Goal: Find specific page/section: Find specific page/section

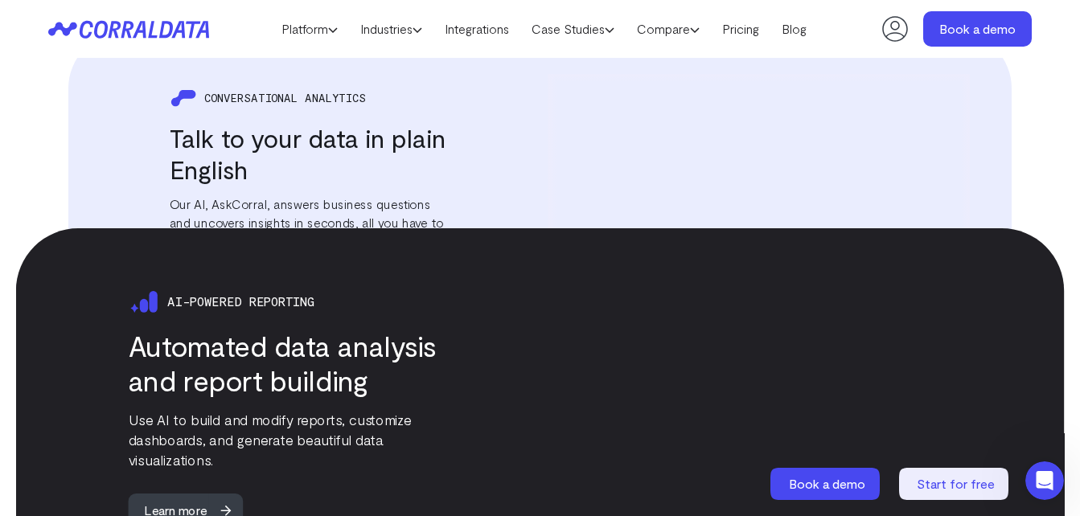
scroll to position [2194, 0]
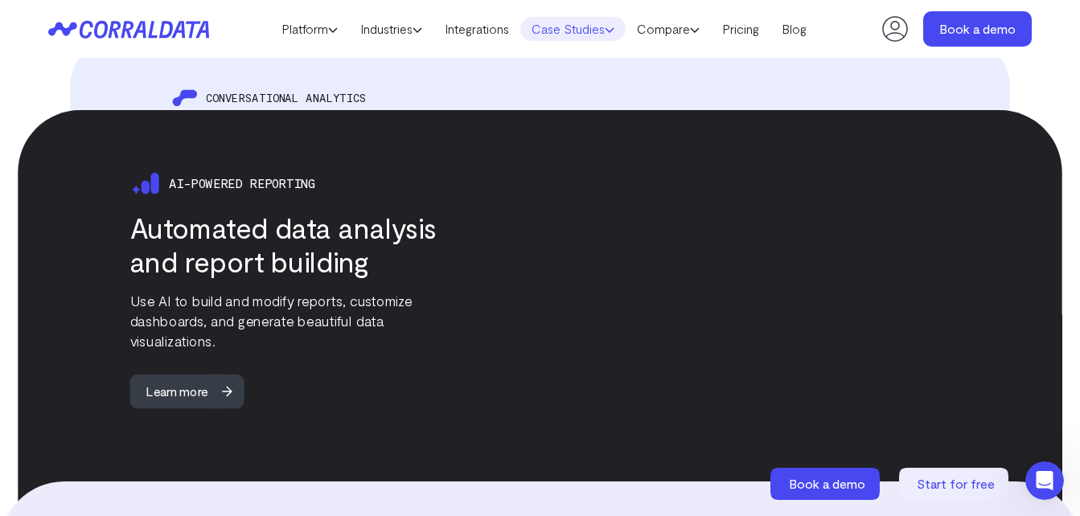
click at [560, 33] on link "Case Studies" at bounding box center [572, 29] width 105 height 24
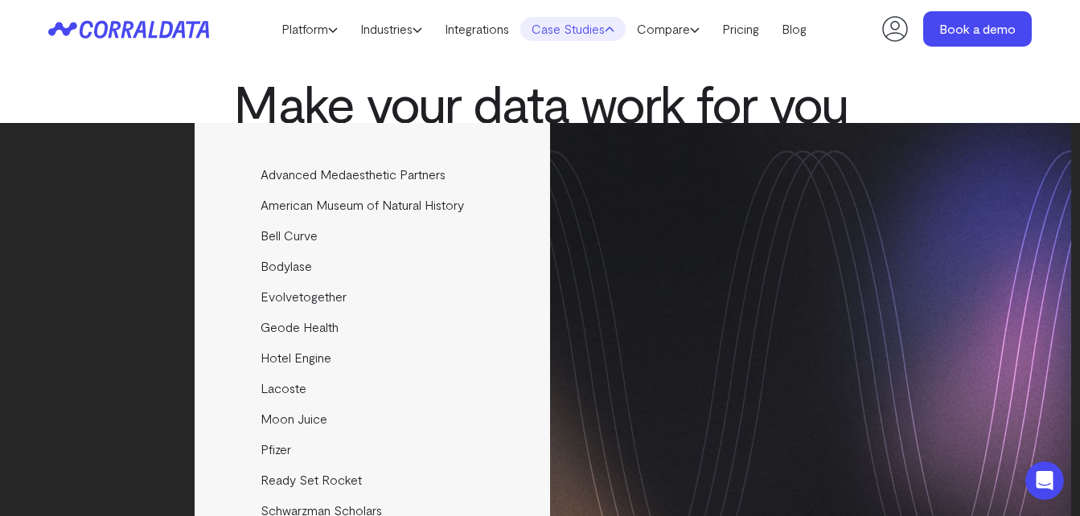
scroll to position [62, 0]
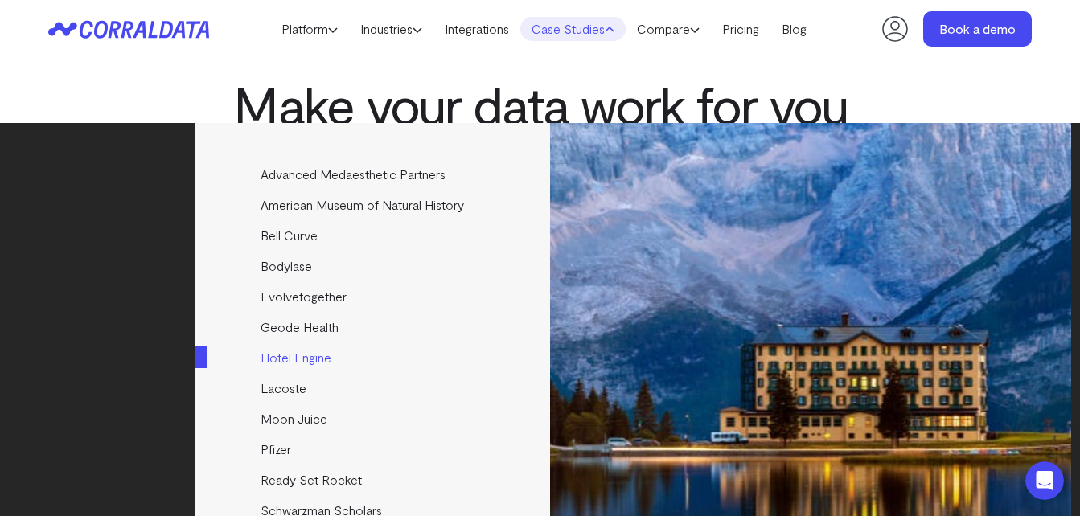
click at [298, 354] on link "Hotel Engine" at bounding box center [374, 358] width 358 height 31
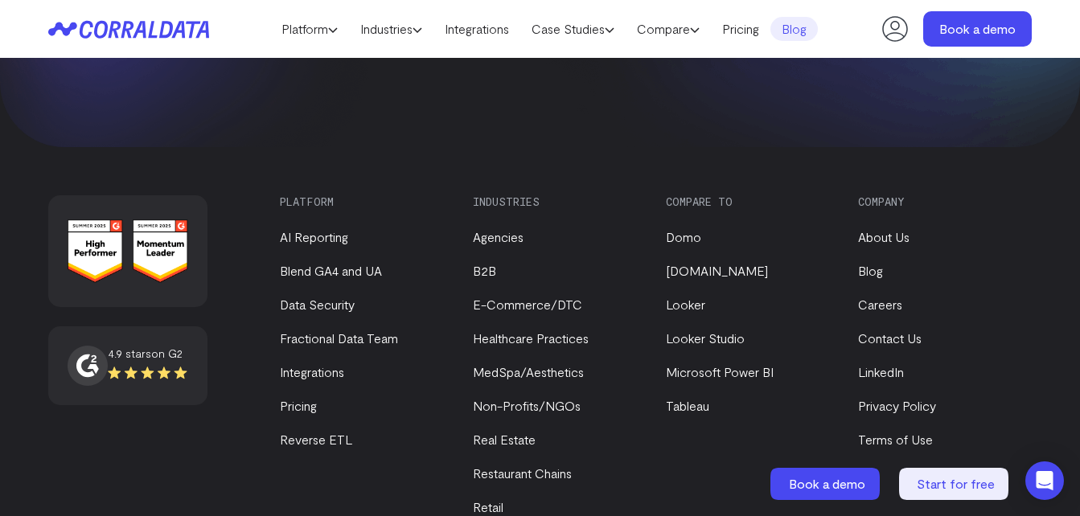
scroll to position [3105, 0]
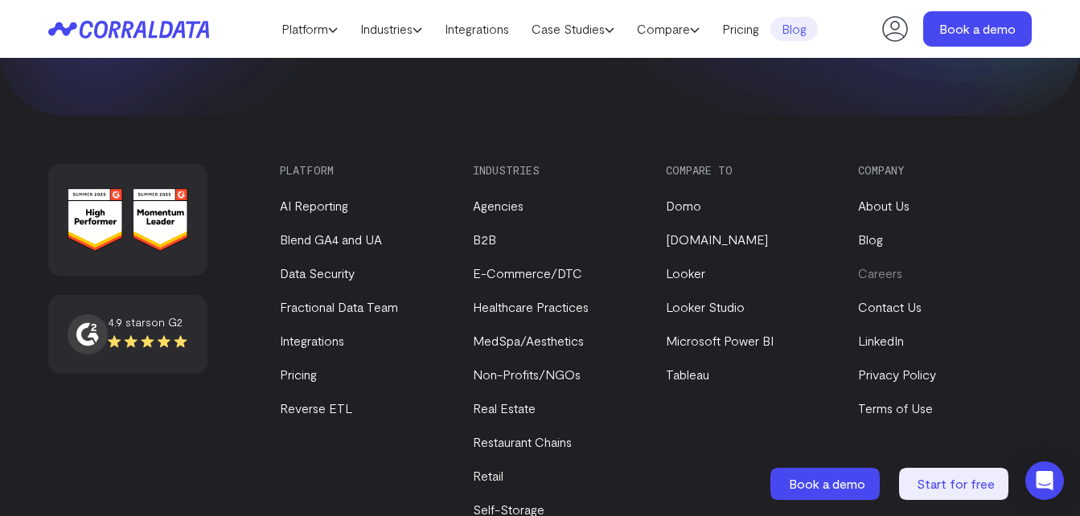
click at [889, 274] on link "Careers" at bounding box center [880, 272] width 44 height 15
